Goal: Task Accomplishment & Management: Use online tool/utility

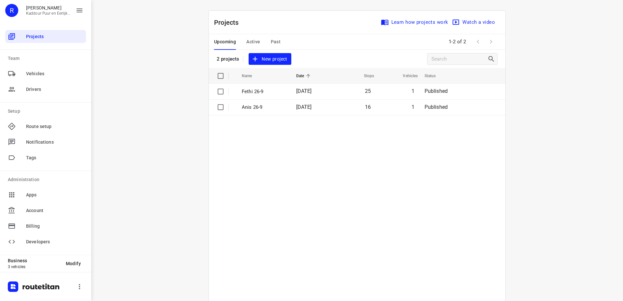
click at [247, 45] on span "Active" at bounding box center [253, 42] width 14 height 8
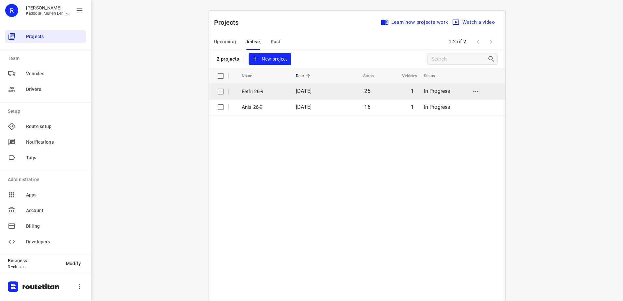
click at [277, 92] on p "Fethi 26-9" at bounding box center [264, 91] width 44 height 7
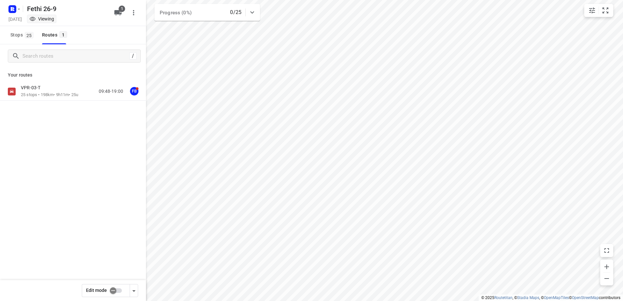
click at [55, 92] on div "VPR-03-T" at bounding box center [49, 88] width 57 height 7
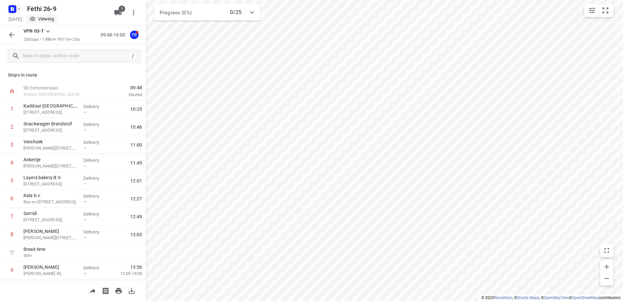
click at [14, 7] on rect "button" at bounding box center [12, 9] width 8 height 8
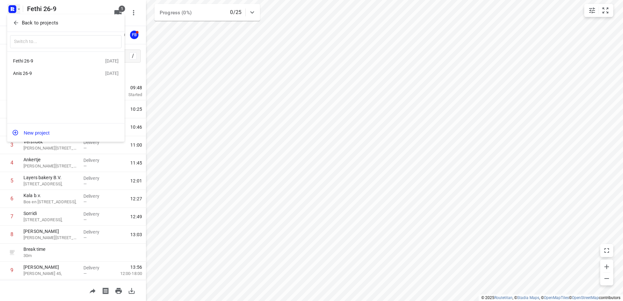
click at [56, 73] on div "Anis 26-9" at bounding box center [50, 73] width 75 height 5
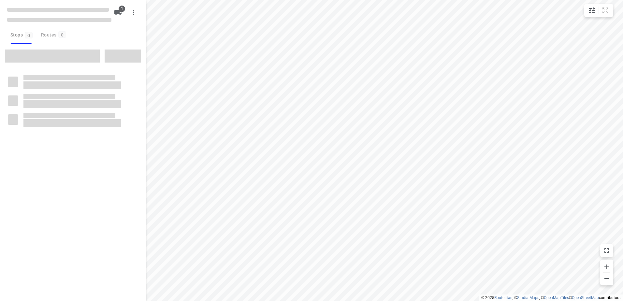
type input "distance"
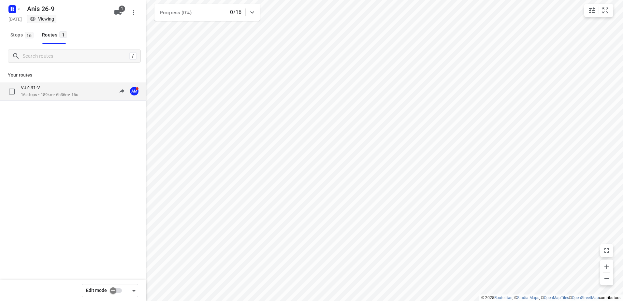
click at [45, 95] on p "16 stops • 189km • 6h36m • 16u" at bounding box center [49, 95] width 57 height 6
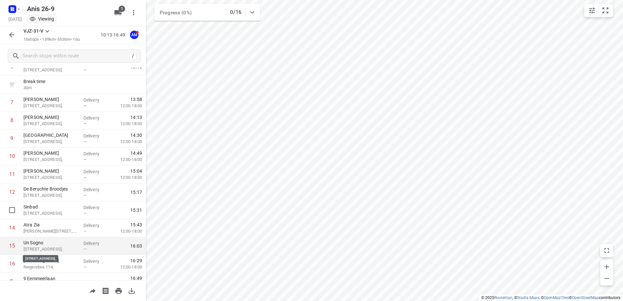
scroll to position [143, 0]
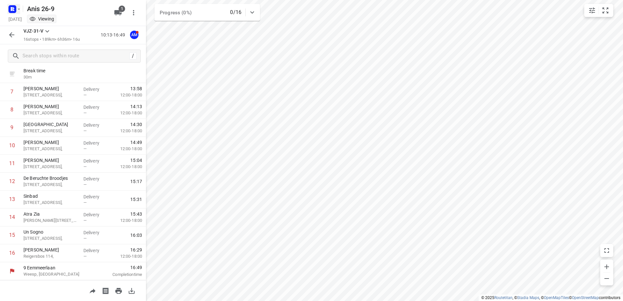
click at [18, 8] on icon "button" at bounding box center [18, 9] width 5 height 5
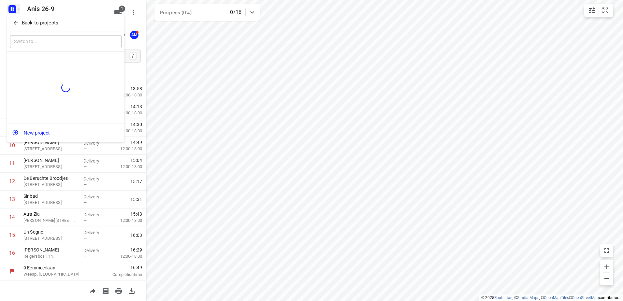
click at [18, 22] on icon "button" at bounding box center [16, 23] width 7 height 7
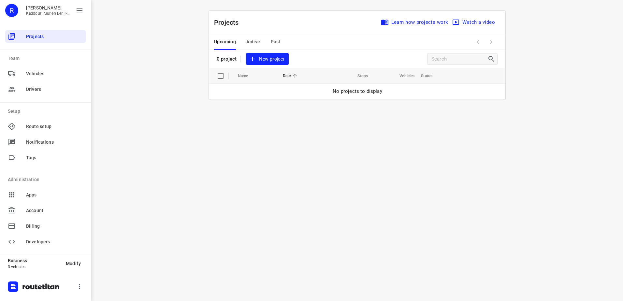
click at [257, 42] on span "Active" at bounding box center [253, 42] width 14 height 8
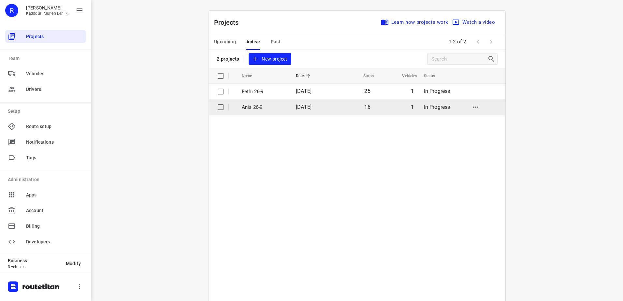
click at [273, 106] on p "Anis 26-9" at bounding box center [264, 107] width 44 height 7
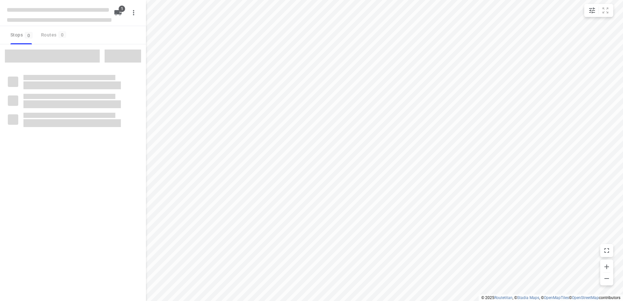
type input "distance"
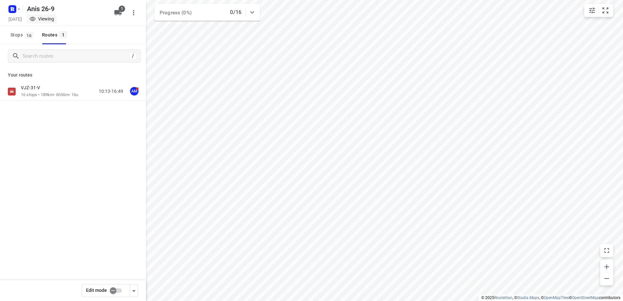
click at [9, 9] on rect "button" at bounding box center [12, 9] width 8 height 8
click at [47, 24] on p "Back to projects" at bounding box center [40, 22] width 37 height 7
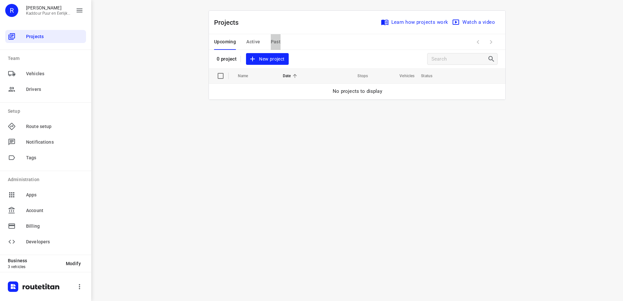
click at [277, 43] on span "Past" at bounding box center [276, 42] width 10 height 8
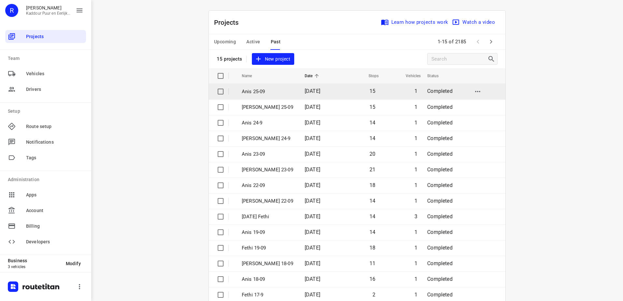
click at [300, 91] on td "[DATE]" at bounding box center [320, 92] width 40 height 16
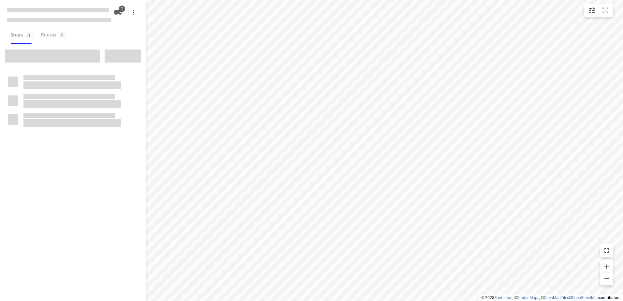
type input "distance"
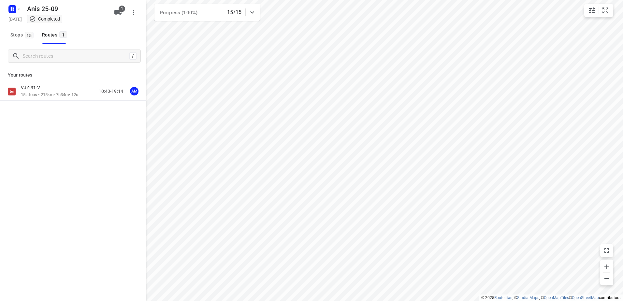
click at [61, 95] on p "15 stops • 215km • 7h34m • 12u" at bounding box center [49, 95] width 57 height 6
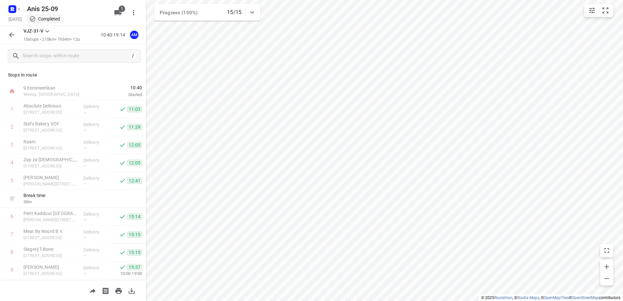
click at [7, 35] on button "button" at bounding box center [11, 34] width 13 height 13
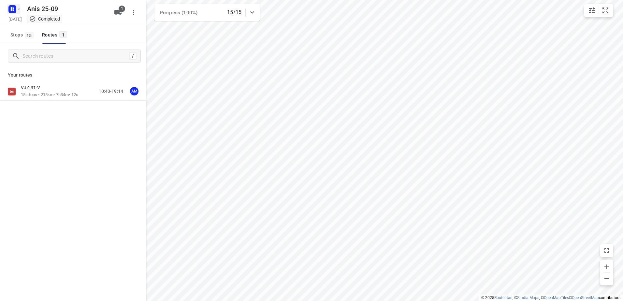
click at [20, 8] on icon "button" at bounding box center [18, 9] width 5 height 5
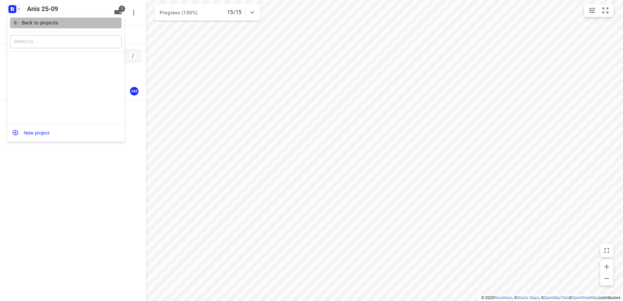
click at [47, 25] on p "Back to projects" at bounding box center [40, 22] width 37 height 7
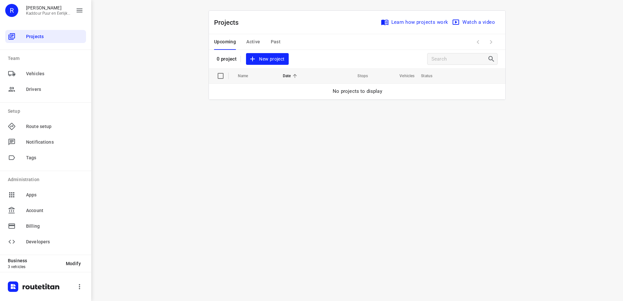
click at [264, 44] on div "Upcoming Active Past" at bounding box center [252, 42] width 77 height 16
click at [253, 44] on span "Active" at bounding box center [253, 42] width 14 height 8
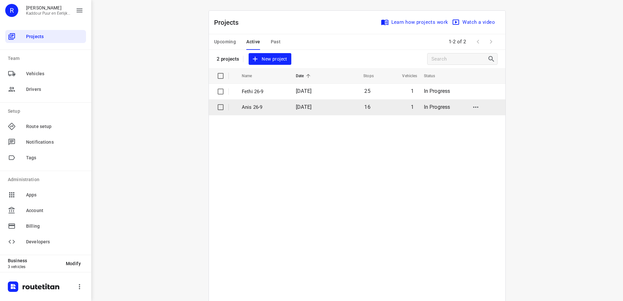
click at [266, 107] on p "Anis 26-9" at bounding box center [264, 107] width 44 height 7
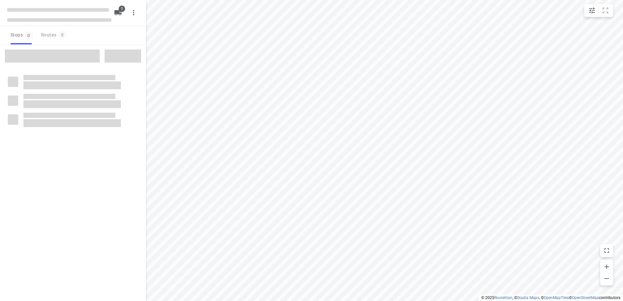
type input "distance"
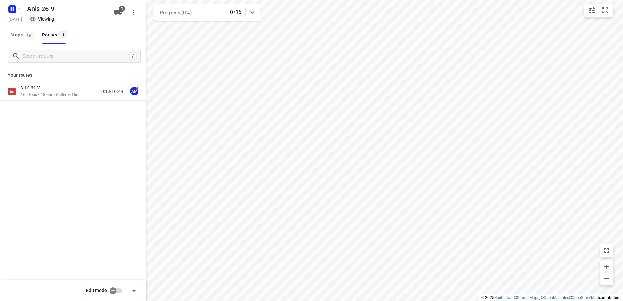
click at [43, 99] on div "VJZ-31-V 16 stops • 189km • 6h36m • 16u 10:13-16:49 AM" at bounding box center [73, 91] width 146 height 18
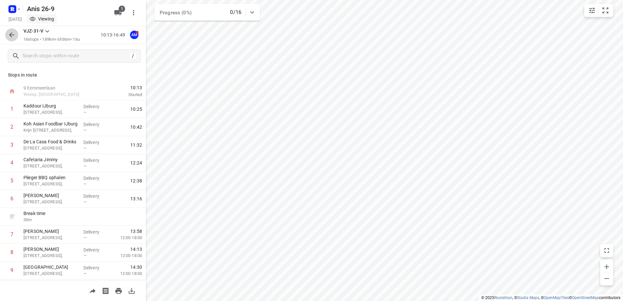
click at [17, 34] on button "button" at bounding box center [11, 34] width 13 height 13
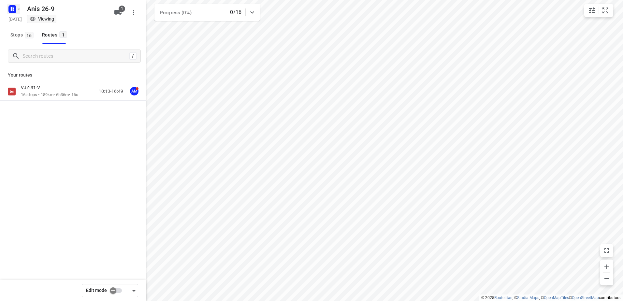
click at [17, 5] on icon "button" at bounding box center [12, 9] width 10 height 10
click at [41, 27] on button "Back to projects" at bounding box center [65, 23] width 111 height 11
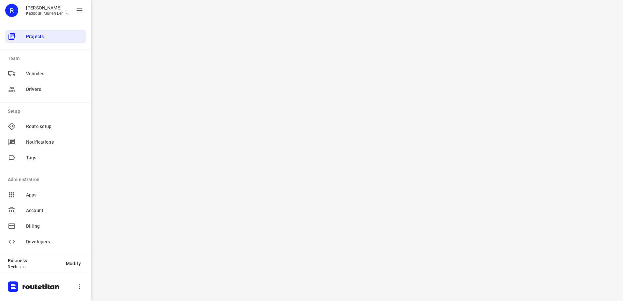
click at [279, 54] on div "i © 2025 Routetitan , © Stadia Maps , © OpenMapTiles © OpenStreetMap contributo…" at bounding box center [357, 150] width 532 height 301
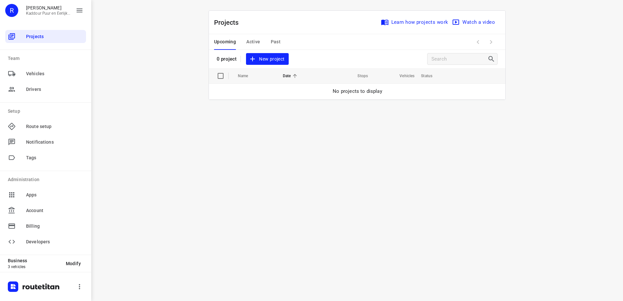
click at [246, 40] on span "Active" at bounding box center [253, 42] width 14 height 8
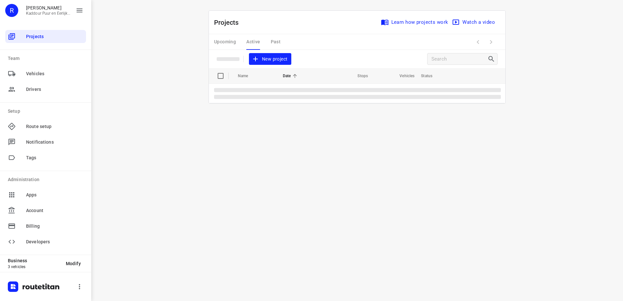
click at [251, 38] on div "Upcoming Active Past" at bounding box center [252, 42] width 77 height 16
click at [267, 90] on p "Fethi 26-9" at bounding box center [264, 91] width 44 height 7
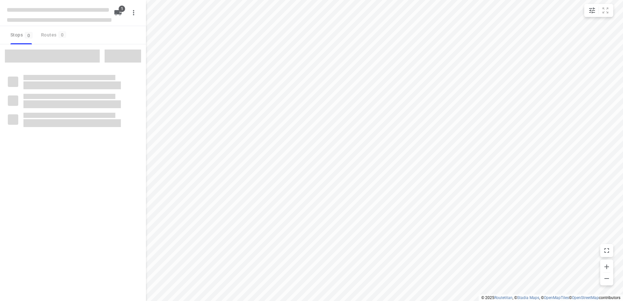
type input "distance"
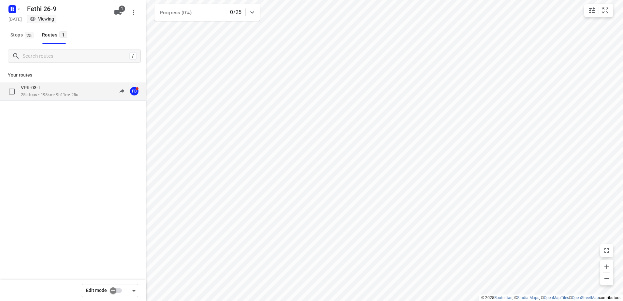
click at [35, 93] on p "25 stops • 198km • 9h11m • 25u" at bounding box center [49, 95] width 57 height 6
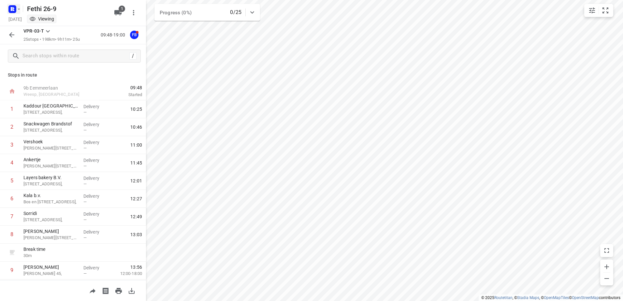
click at [10, 12] on rect "button" at bounding box center [12, 9] width 8 height 8
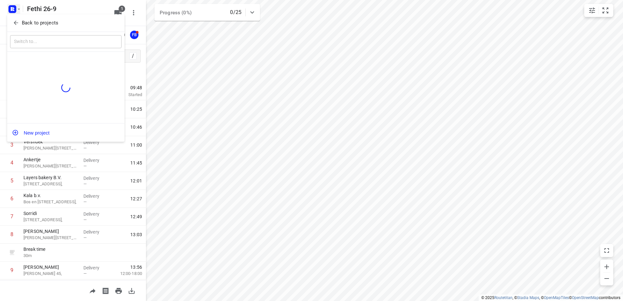
click at [36, 21] on p "Back to projects" at bounding box center [40, 22] width 37 height 7
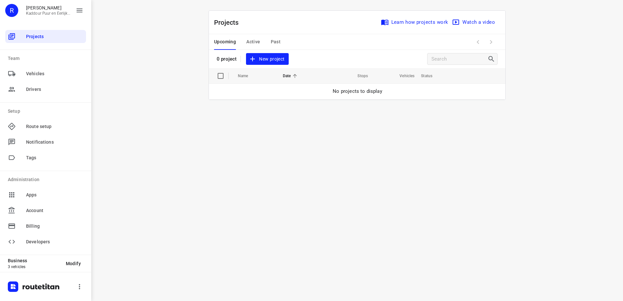
click at [259, 41] on span "Active" at bounding box center [253, 42] width 14 height 8
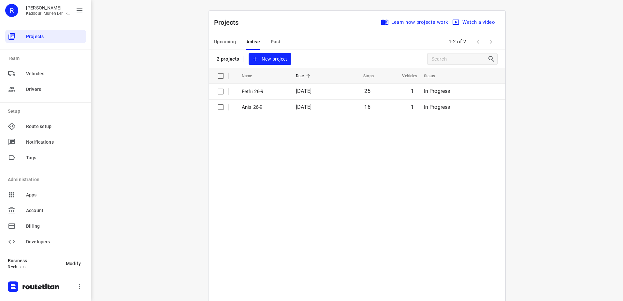
click at [160, 79] on div "i © 2025 Routetitan , © Stadia Maps , © OpenMapTiles © OpenStreetMap contributo…" at bounding box center [357, 150] width 532 height 301
click at [161, 51] on div "i © 2025 Routetitan , © Stadia Maps , © OpenMapTiles © OpenStreetMap contributo…" at bounding box center [357, 150] width 532 height 301
click at [405, 213] on table "Name Date Stops Vehicles Status Fethi 26-9 [DATE] 25 1 In Progress Anis 26-9 [D…" at bounding box center [357, 201] width 297 height 266
click at [323, 148] on table "Name Date Stops Vehicles Status Fethi 26-9 [DATE] 25 1 In Progress Anis 26-9 [D…" at bounding box center [357, 201] width 297 height 266
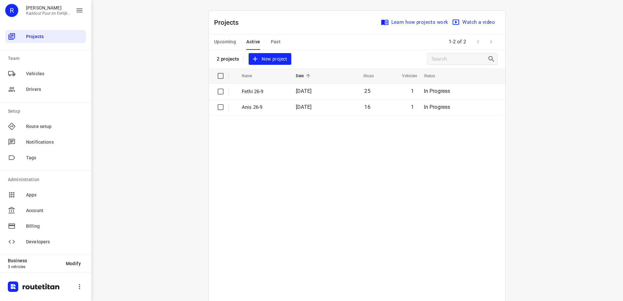
click at [323, 148] on table "Name Date Stops Vehicles Status Fethi 26-9 [DATE] 25 1 In Progress Anis 26-9 [D…" at bounding box center [357, 201] width 297 height 266
click at [322, 151] on table "Name Date Stops Vehicles Status Fethi 26-9 [DATE] 25 1 In Progress Anis 26-9 [D…" at bounding box center [357, 201] width 297 height 266
click at [322, 152] on table "Name Date Stops Vehicles Status Fethi 26-9 [DATE] 25 1 In Progress Anis 26-9 [D…" at bounding box center [357, 201] width 297 height 266
click at [161, 79] on div "i © 2025 Routetitan , © Stadia Maps , © OpenMapTiles © OpenStreetMap contributo…" at bounding box center [357, 150] width 532 height 301
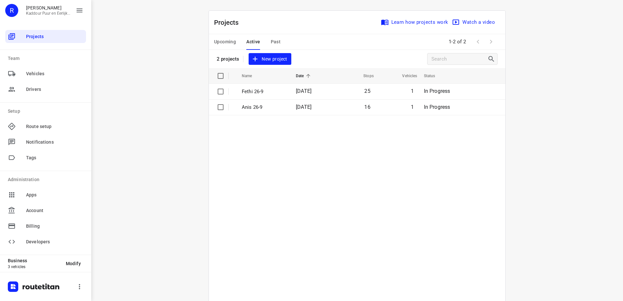
click at [161, 79] on div "i © 2025 Routetitan , © Stadia Maps , © OpenMapTiles © OpenStreetMap contributo…" at bounding box center [357, 150] width 532 height 301
drag, startPoint x: 161, startPoint y: 79, endPoint x: 145, endPoint y: 106, distance: 31.2
click at [144, 106] on div "i © 2025 Routetitan , © Stadia Maps , © OpenMapTiles © OpenStreetMap contributo…" at bounding box center [357, 150] width 532 height 301
click at [362, 204] on table "Name Date Stops Vehicles Status Fethi 26-9 [DATE] 25 1 In Progress Anis 26-9 [D…" at bounding box center [357, 201] width 297 height 266
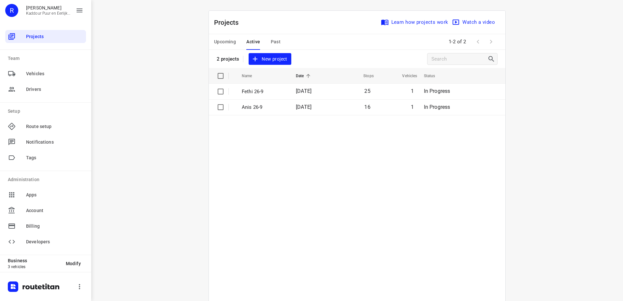
click at [439, 152] on table "Name Date Stops Vehicles Status Fethi 26-9 [DATE] 25 1 In Progress Anis 26-9 [D…" at bounding box center [357, 201] width 297 height 266
